Goal: Task Accomplishment & Management: Complete application form

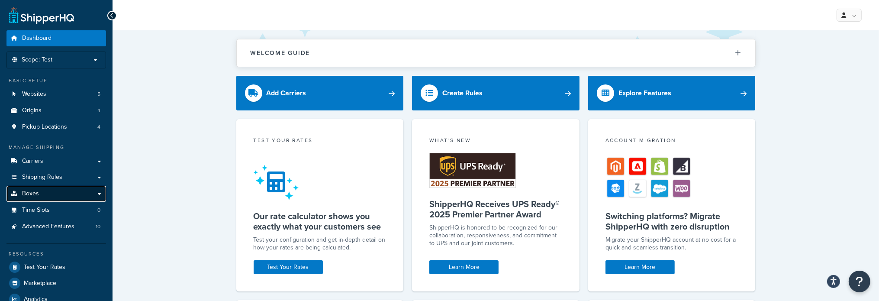
click at [35, 194] on span "Boxes" at bounding box center [30, 193] width 17 height 7
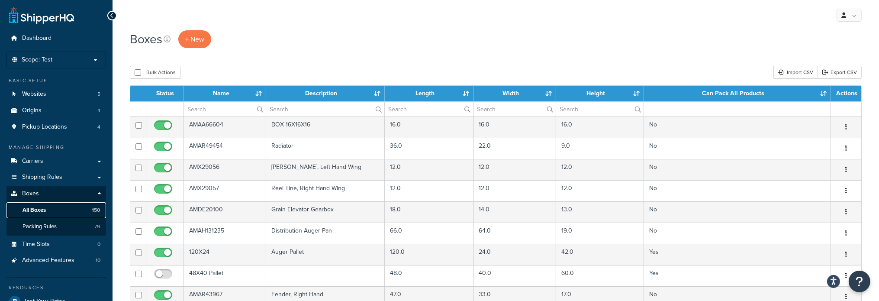
click at [43, 213] on span "All Boxes" at bounding box center [34, 209] width 23 height 7
click at [196, 42] on span "+ New" at bounding box center [194, 39] width 19 height 10
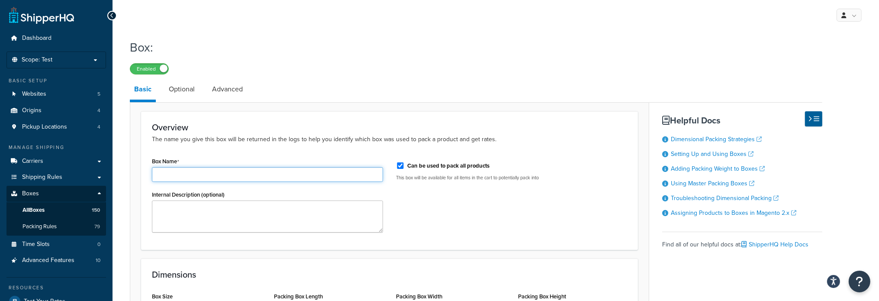
click at [176, 178] on input "Box Name" at bounding box center [267, 174] width 231 height 15
paste input "AMAXE14731"
type input "AMAXE14731"
click at [400, 164] on input "Can be used to pack all products" at bounding box center [400, 165] width 9 height 6
checkbox input "false"
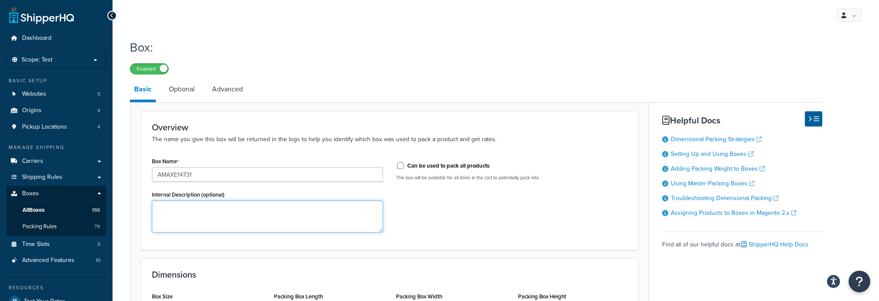
click at [177, 206] on textarea "Internal Description (optional)" at bounding box center [267, 216] width 231 height 32
paste textarea "Draper Side Belt"
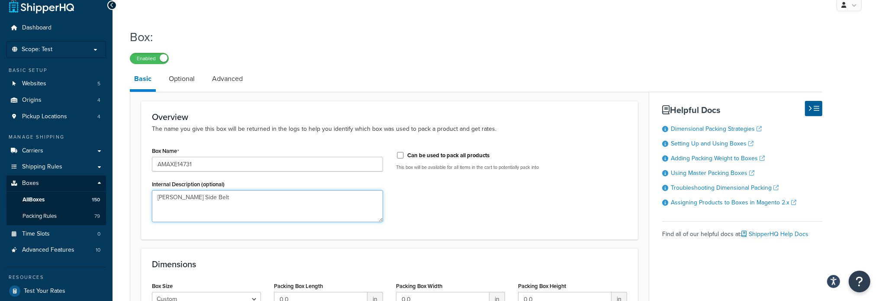
scroll to position [87, 0]
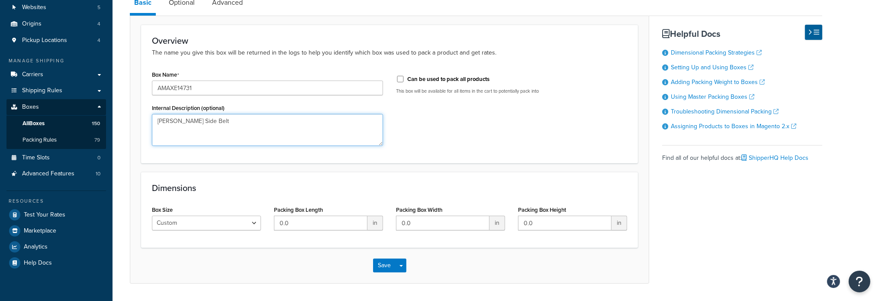
type textarea "Draper Side Belt"
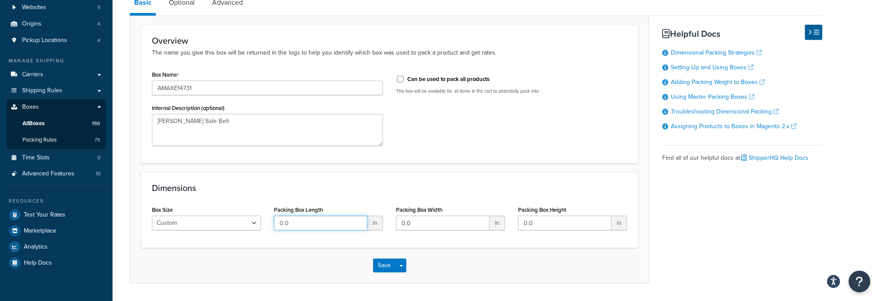
click at [311, 228] on input "0.0" at bounding box center [320, 223] width 93 height 15
type input "41"
type input "15"
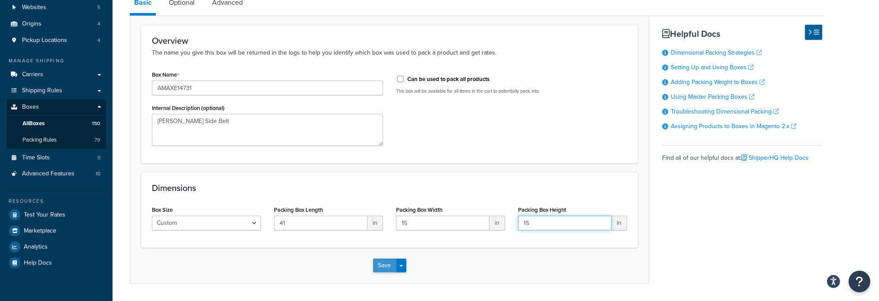
type input "15"
click at [381, 261] on button "Save" at bounding box center [384, 265] width 23 height 14
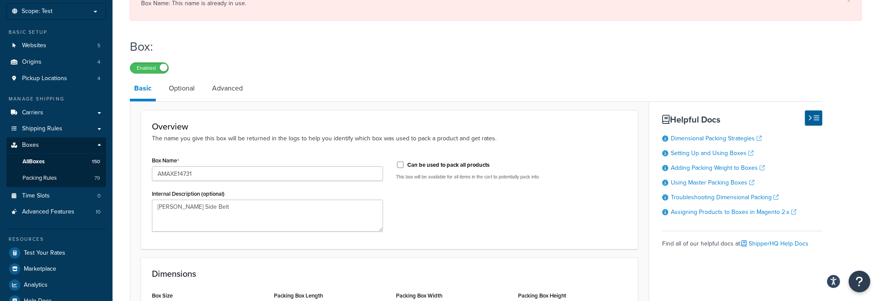
scroll to position [43, 0]
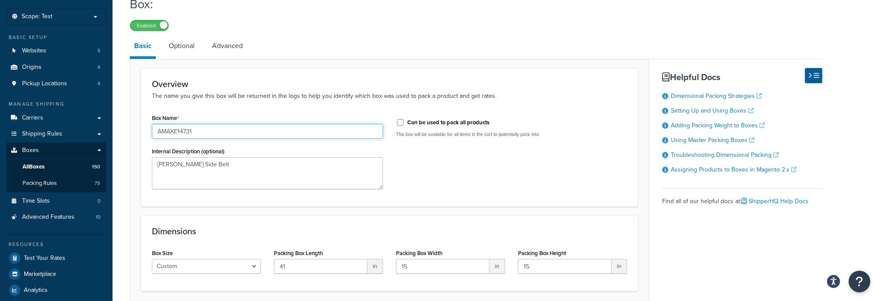
click at [228, 135] on input "AMAXE14731" at bounding box center [267, 131] width 231 height 15
paste input "2533"
type input "AMAXE12533"
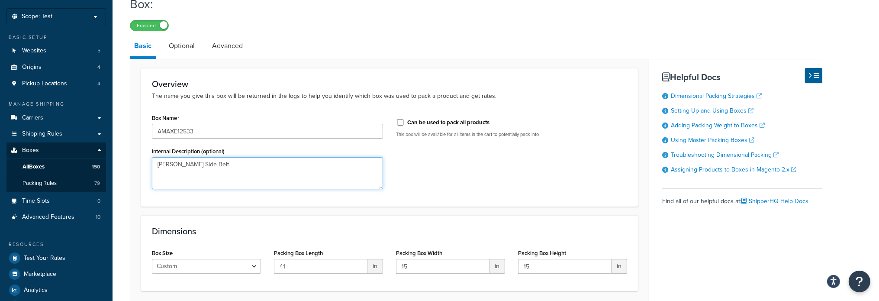
click at [187, 167] on textarea "Draper Side Belt" at bounding box center [267, 173] width 231 height 32
paste textarea "Center Feeder"
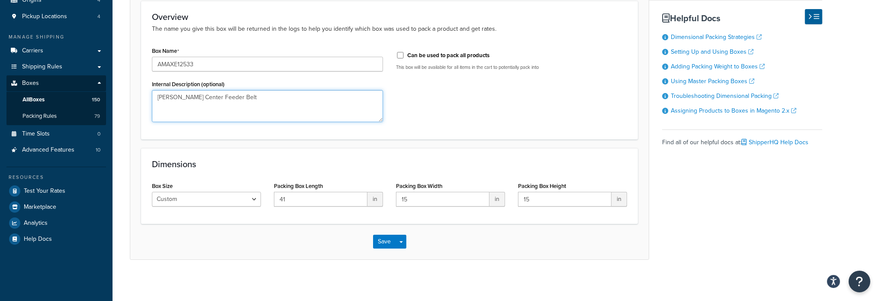
scroll to position [113, 0]
type textarea "[PERSON_NAME] Center Feeder Belt"
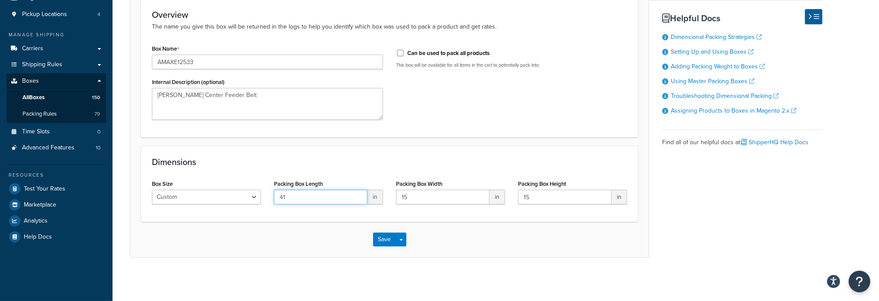
click at [295, 202] on input "41" at bounding box center [320, 197] width 93 height 15
type input "56"
type input "7"
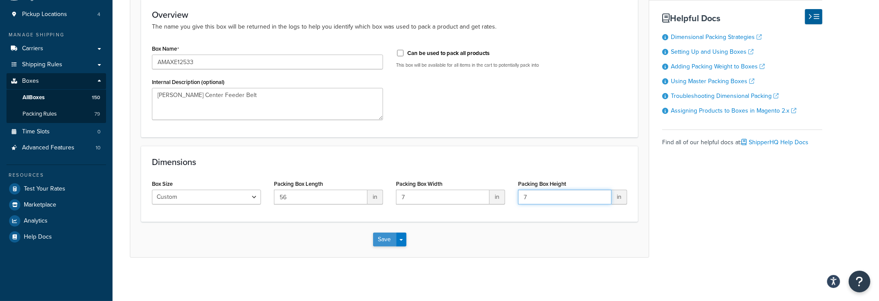
type input "7"
click at [384, 240] on button "Save" at bounding box center [384, 239] width 23 height 14
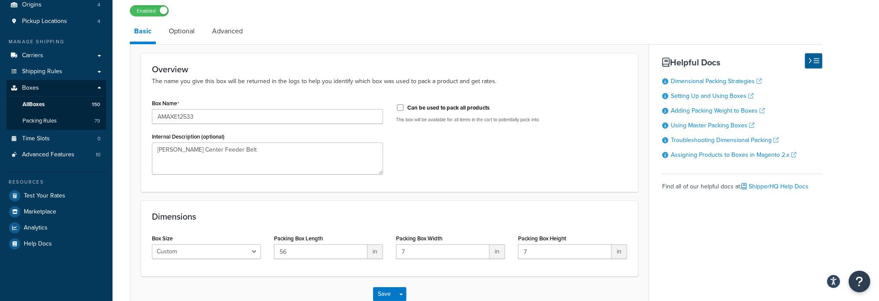
scroll to position [0, 0]
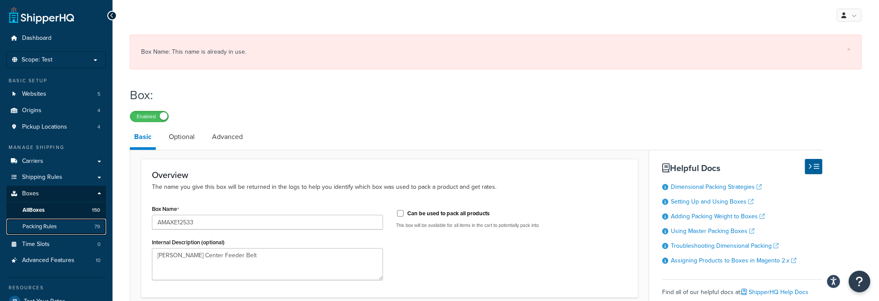
click at [43, 227] on span "Packing Rules" at bounding box center [40, 226] width 34 height 7
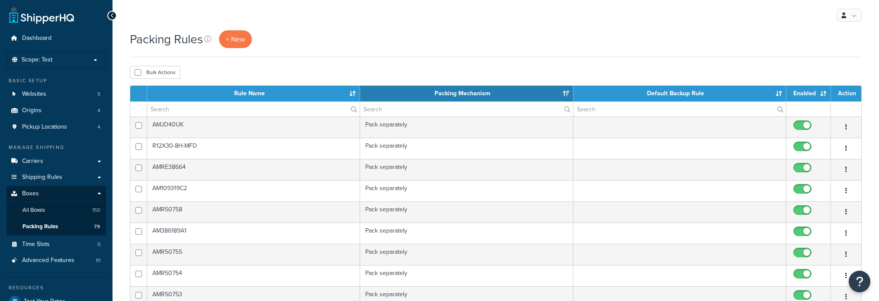
select select "15"
click at [247, 109] on input "text" at bounding box center [253, 109] width 213 height 15
paste input "[PERSON_NAME] Center Feeder Belt"
drag, startPoint x: 241, startPoint y: 114, endPoint x: 135, endPoint y: 113, distance: 105.2
click at [135, 113] on tr "[PERSON_NAME] Center Feeder Belt" at bounding box center [495, 108] width 731 height 15
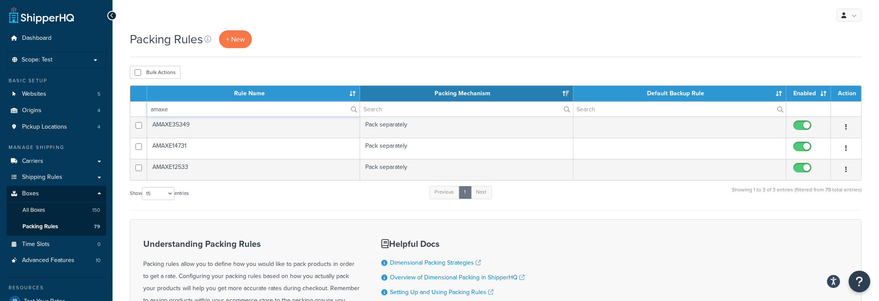
type input "amaxe"
click at [640, 262] on div "Understanding Packing Rules Packing rules allow you to define how you would lik…" at bounding box center [496, 296] width 732 height 154
